Goal: Entertainment & Leisure: Consume media (video, audio)

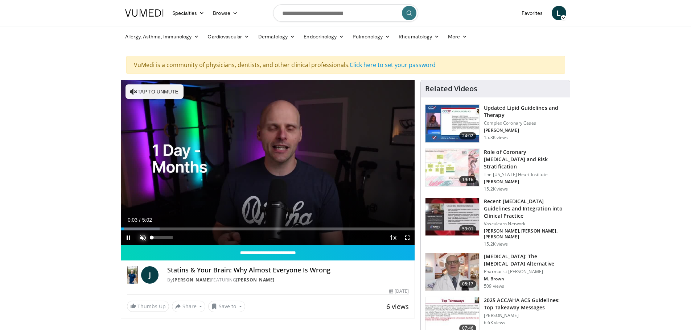
click at [143, 236] on span "Video Player" at bounding box center [143, 238] width 15 height 15
